Goal: Task Accomplishment & Management: Manage account settings

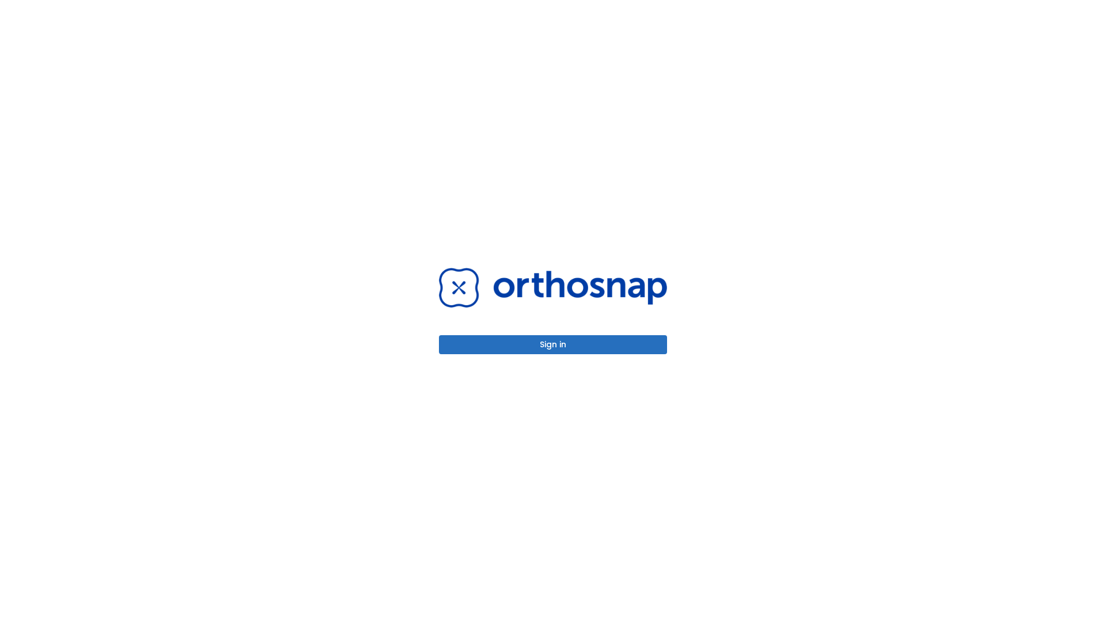
click at [553, 345] on button "Sign in" at bounding box center [553, 344] width 228 height 19
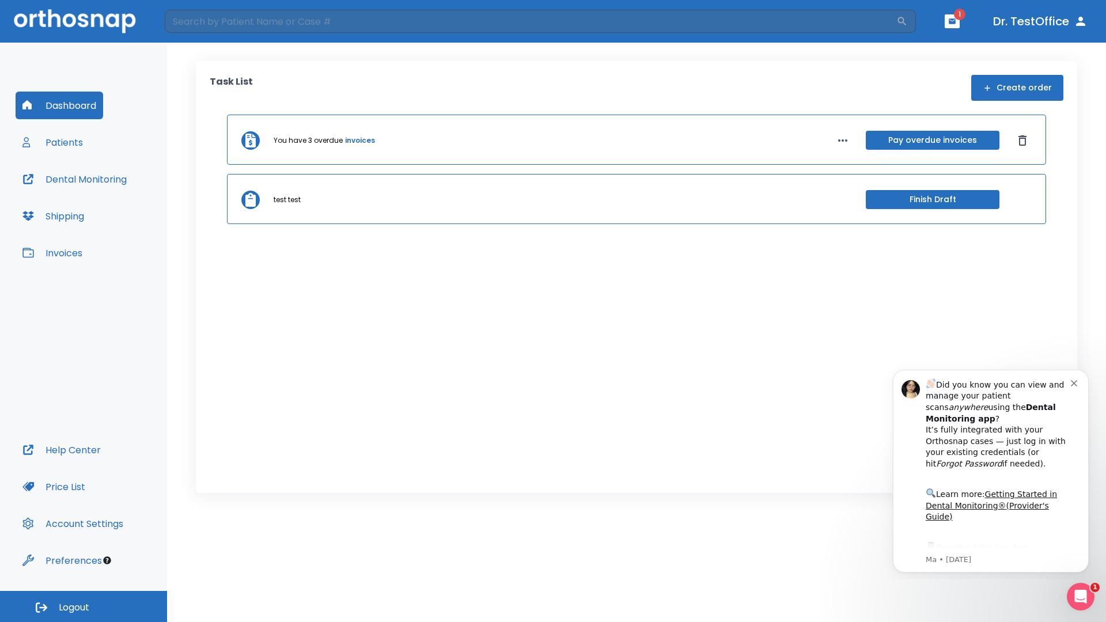
click at [84, 607] on span "Logout" at bounding box center [74, 608] width 31 height 13
